Goal: Book appointment/travel/reservation

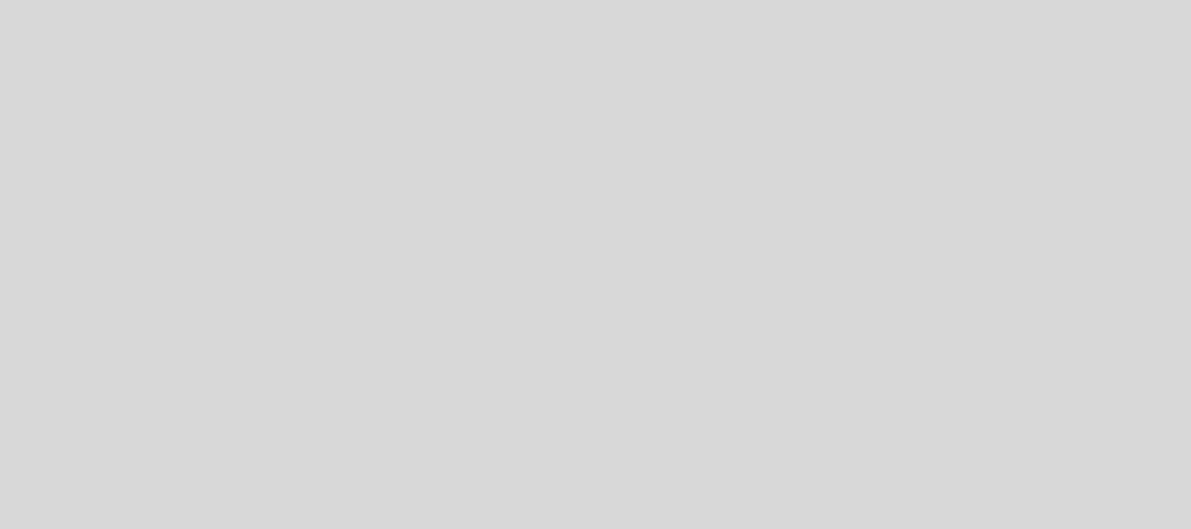
select select "es"
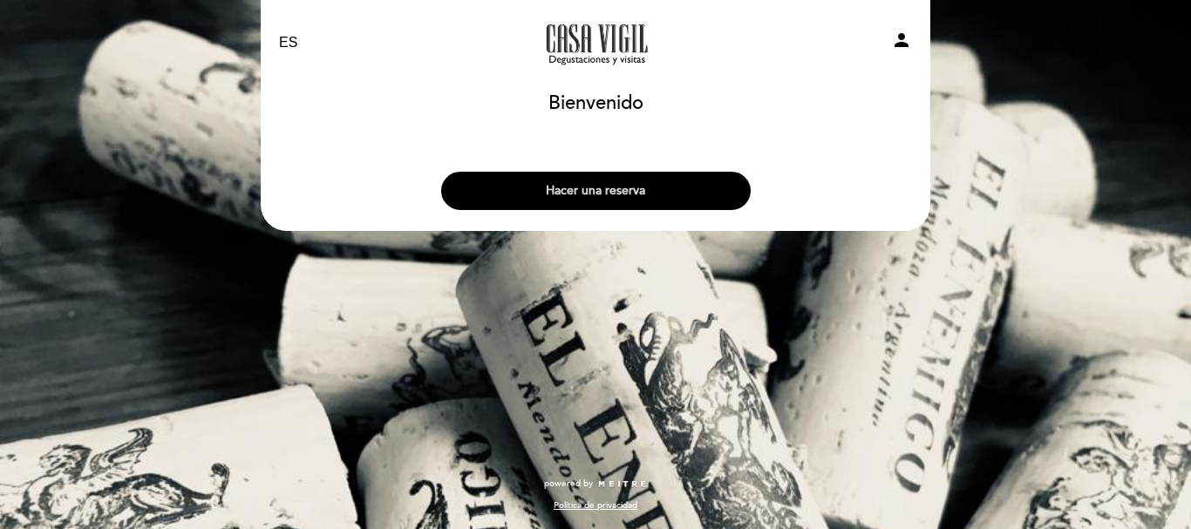
click at [622, 189] on button "Hacer una reserva" at bounding box center [596, 191] width 310 height 38
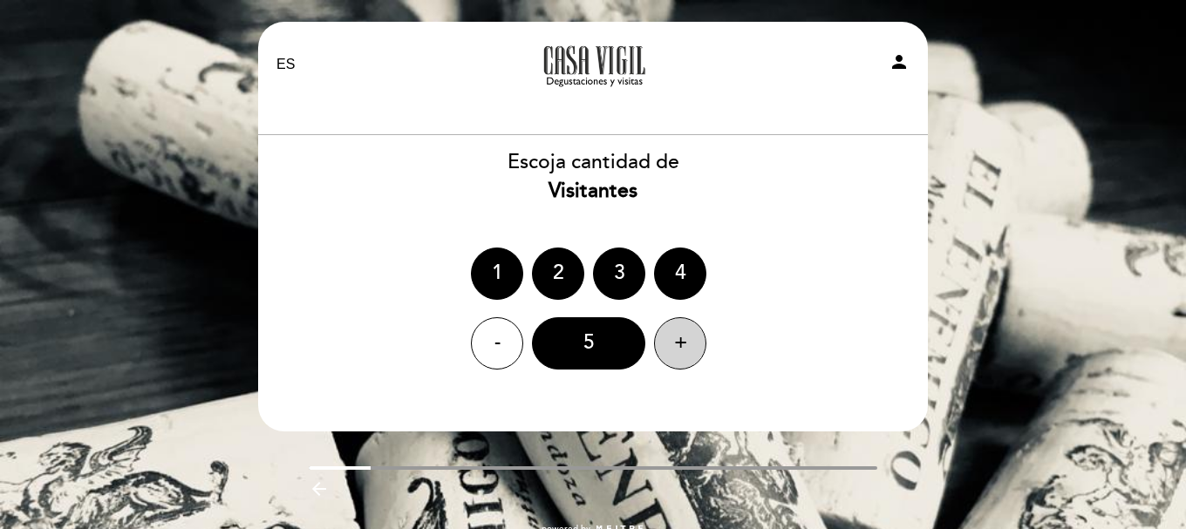
click at [675, 338] on div "+" at bounding box center [680, 343] width 52 height 52
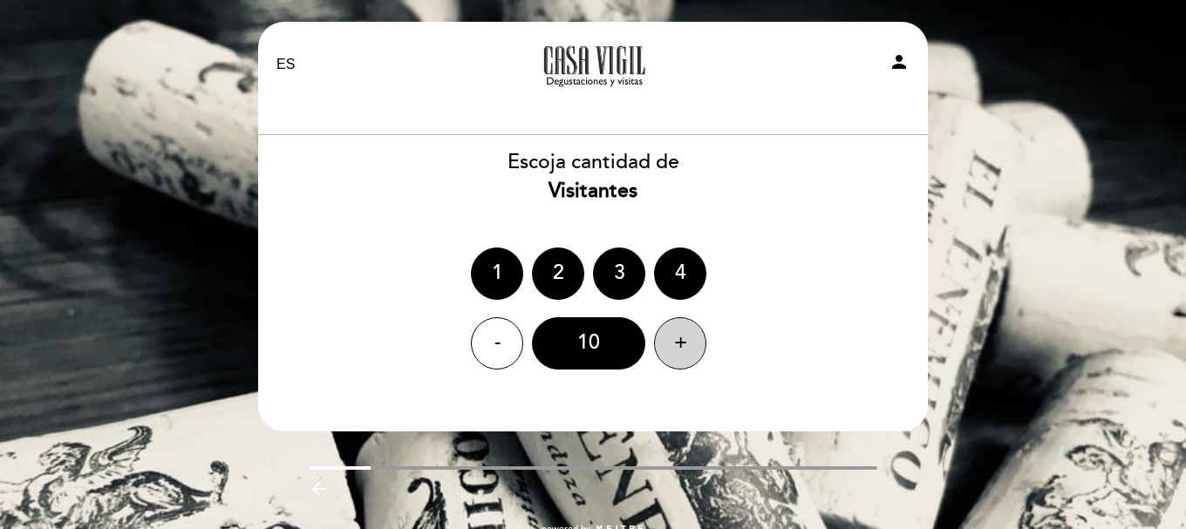
click at [675, 338] on div "+" at bounding box center [680, 343] width 52 height 52
click at [586, 345] on div "11" at bounding box center [588, 343] width 113 height 52
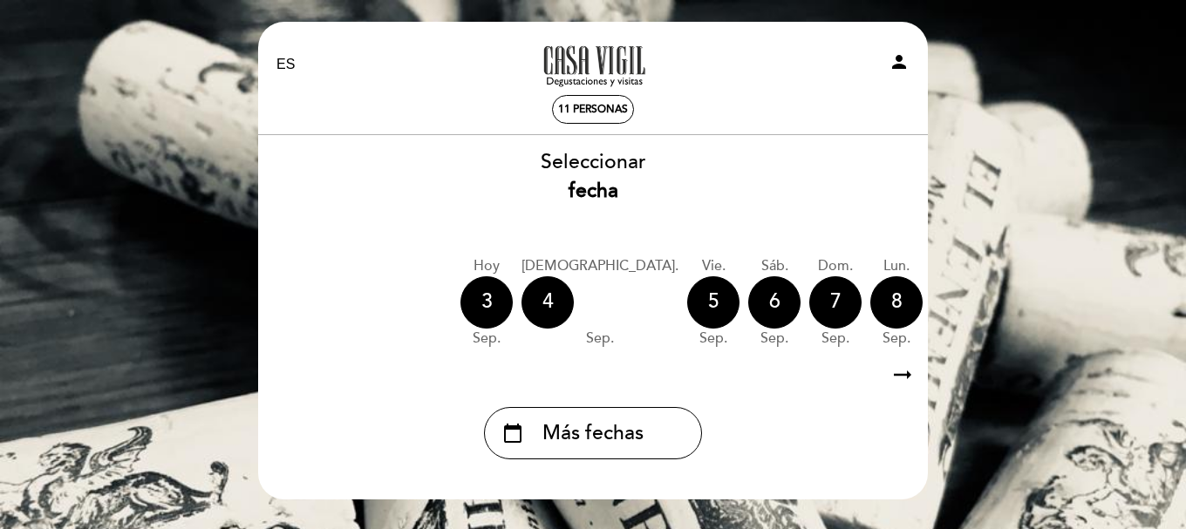
click at [903, 379] on icon "arrow_right_alt" at bounding box center [903, 376] width 26 height 38
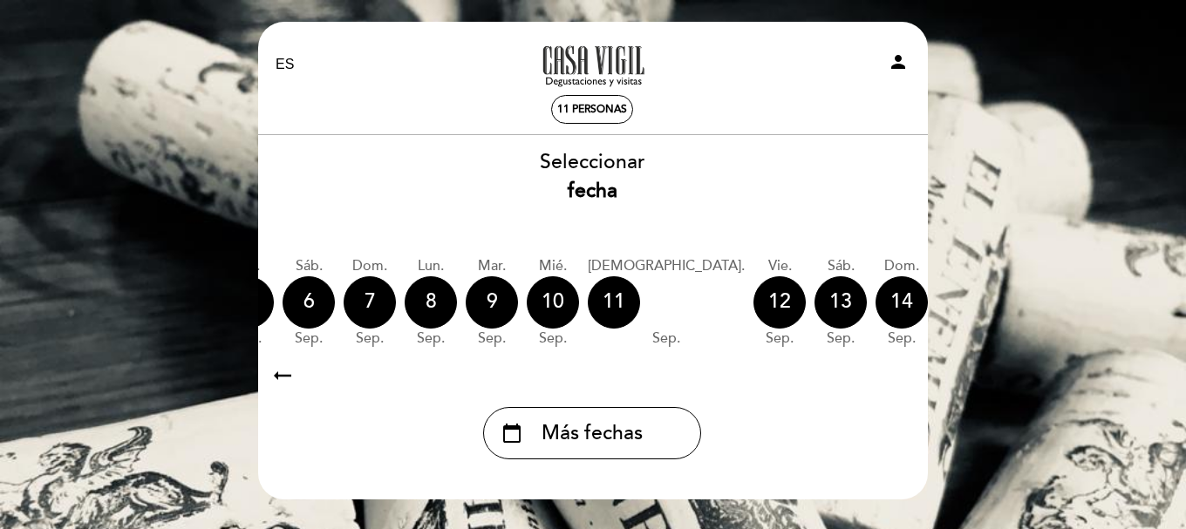
scroll to position [0, 508]
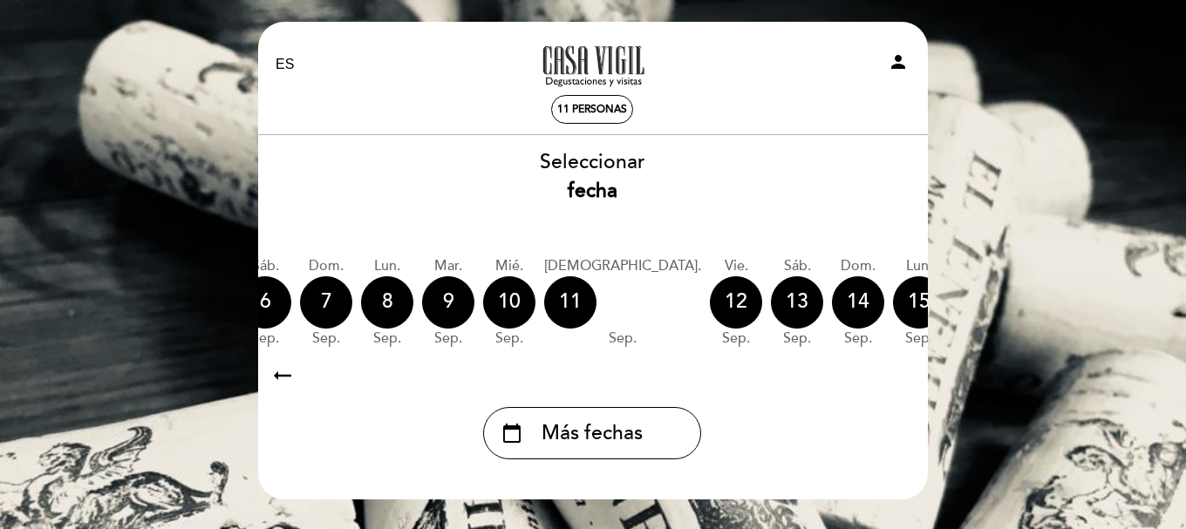
click at [1092, 310] on icon "calendar_today" at bounding box center [1102, 302] width 21 height 30
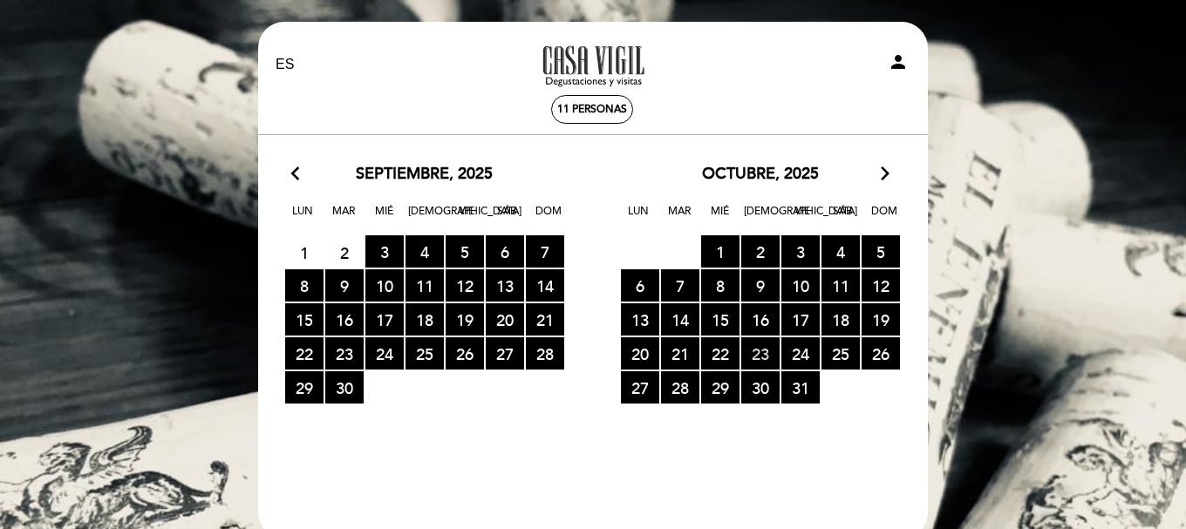
click at [767, 353] on span "23 RESERVAS DISPONIBLES" at bounding box center [760, 354] width 38 height 32
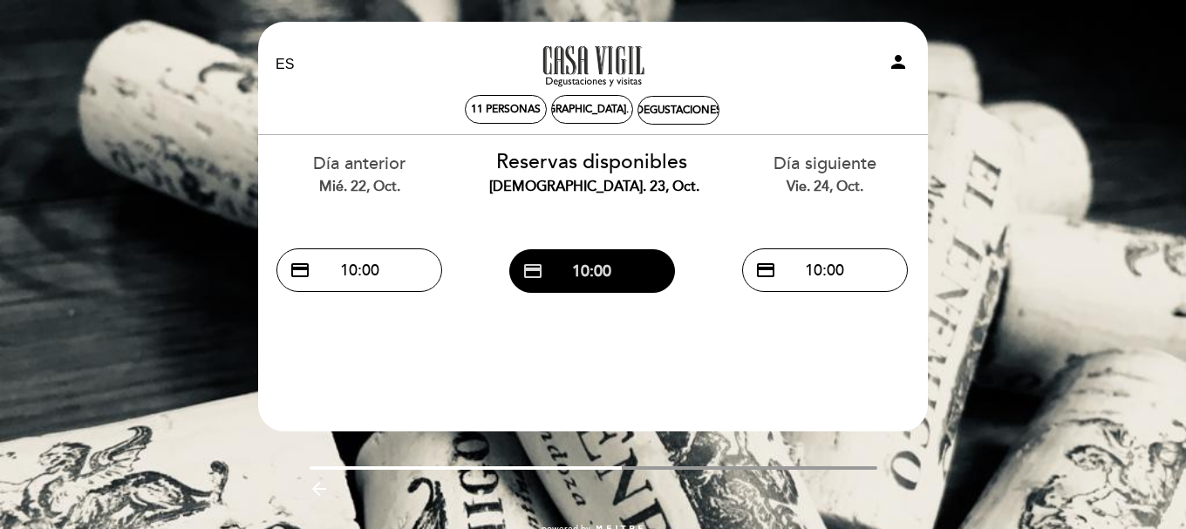
click at [604, 274] on button "credit_card 10:00" at bounding box center [592, 271] width 166 height 44
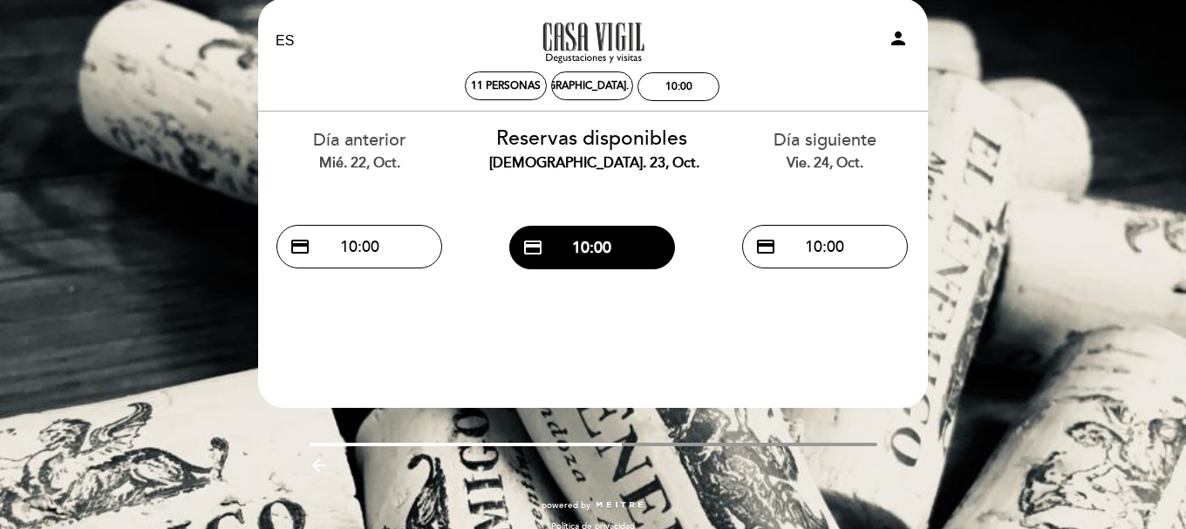
scroll to position [44, 0]
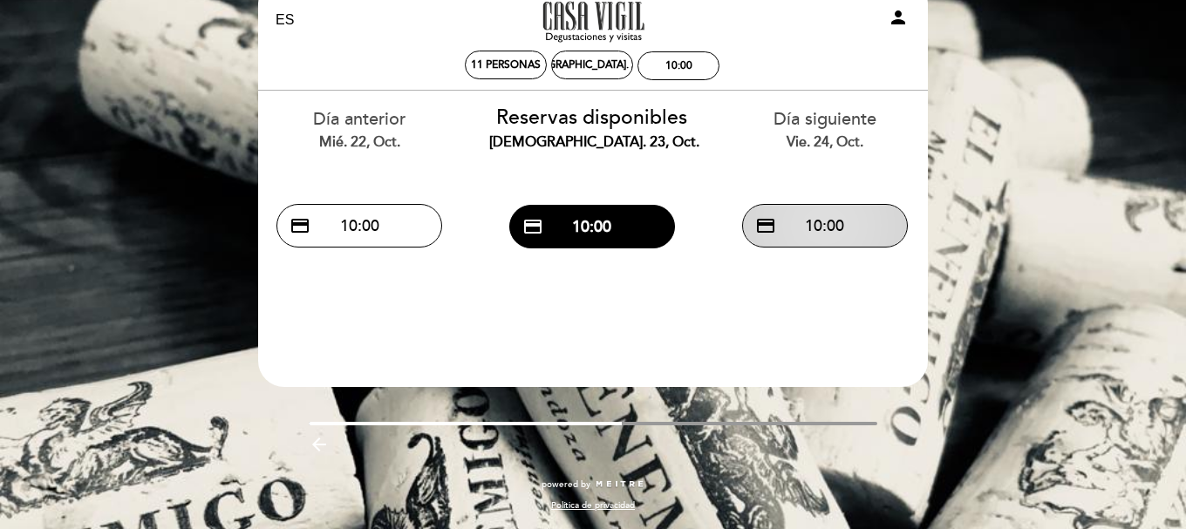
click at [837, 232] on button "credit_card 10:00" at bounding box center [825, 226] width 166 height 44
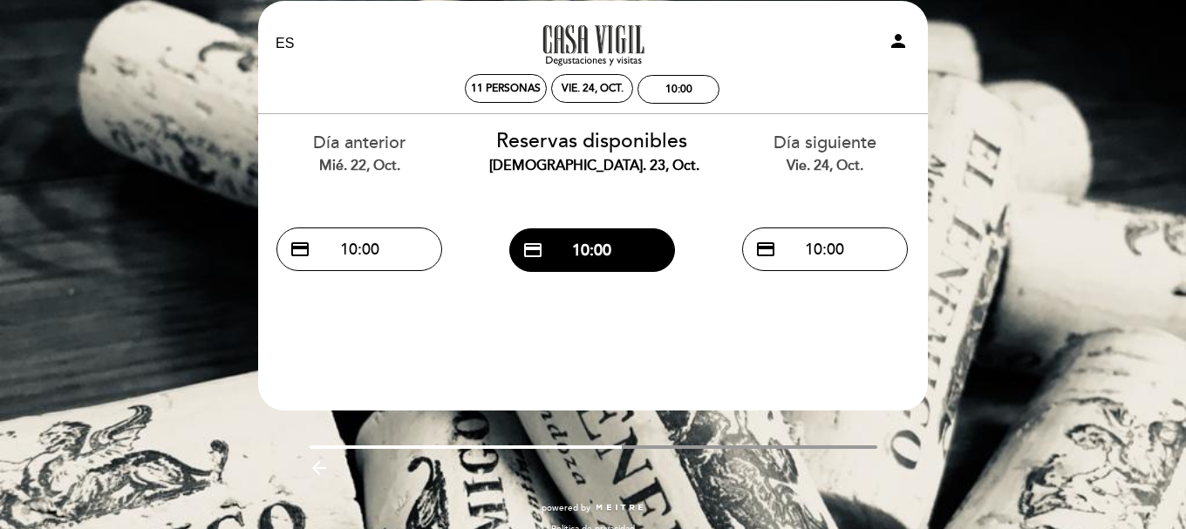
scroll to position [0, 0]
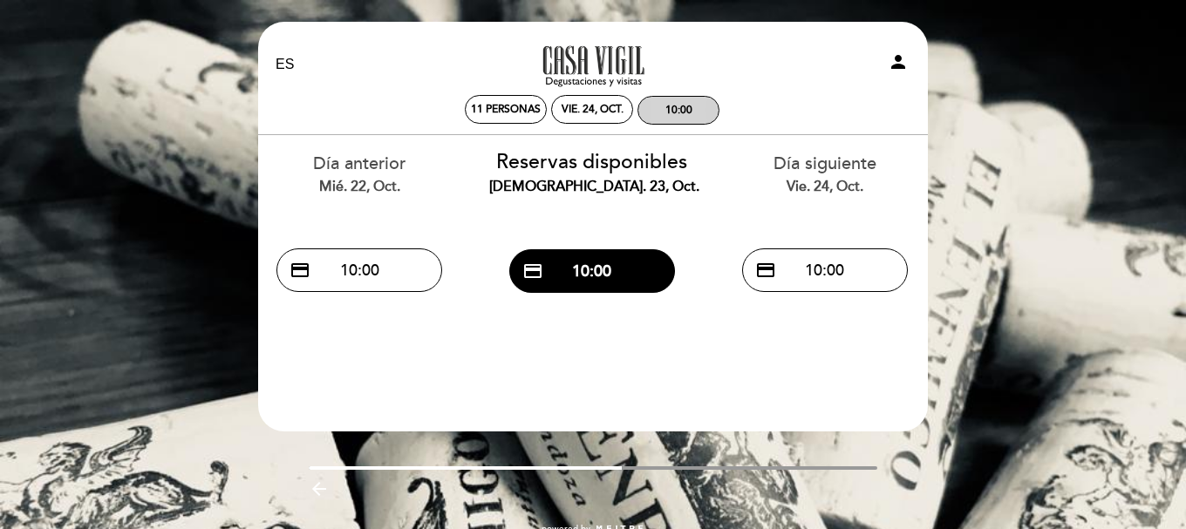
click at [677, 108] on div "10:00" at bounding box center [678, 110] width 27 height 13
